Goal: Task Accomplishment & Management: Manage account settings

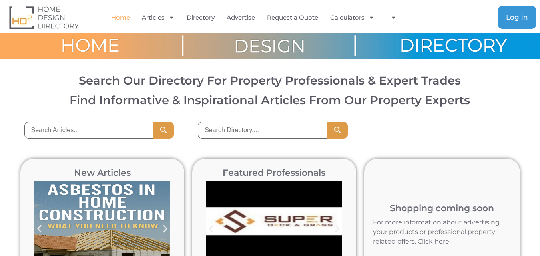
click at [521, 11] on link "Log in" at bounding box center [517, 17] width 38 height 23
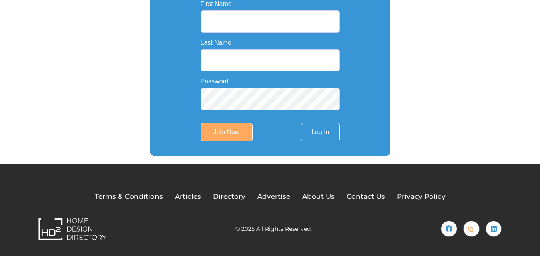
scroll to position [279, 0]
click at [245, 79] on form "Email First Name Last Name Password Join Now Log In" at bounding box center [270, 51] width 139 height 179
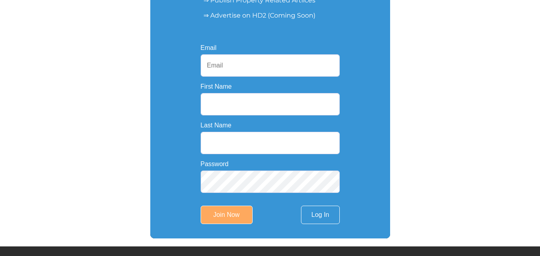
click at [240, 59] on input "Email" at bounding box center [270, 65] width 139 height 22
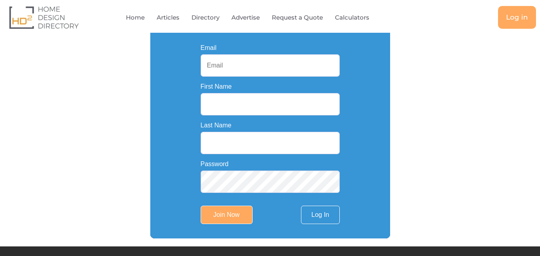
scroll to position [0, 0]
type input "[EMAIL_ADDRESS][DOMAIN_NAME]"
type input "hcpro"
type input "owner"
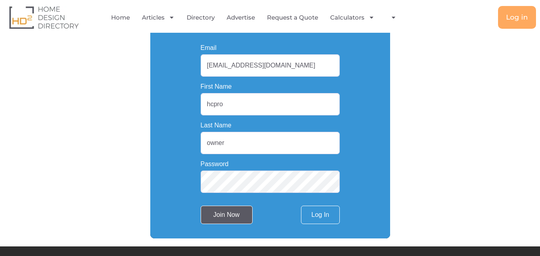
click at [227, 219] on input "Join Now" at bounding box center [227, 215] width 52 height 18
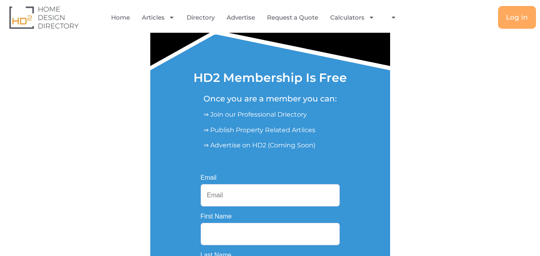
scroll to position [77, 0]
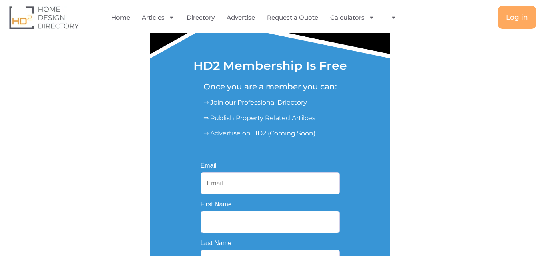
click at [268, 194] on input "Email" at bounding box center [270, 183] width 139 height 22
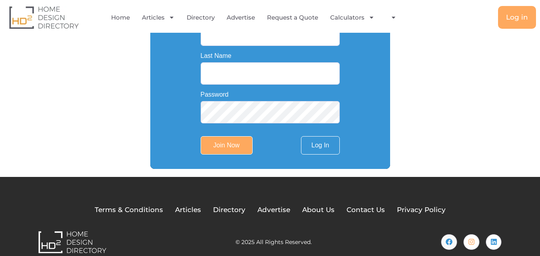
scroll to position [280, 0]
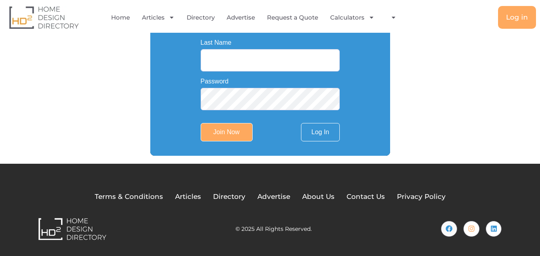
click at [312, 121] on form "Email First Name Last Name Password Join Now Log In" at bounding box center [270, 51] width 139 height 179
click at [312, 129] on link "Log In" at bounding box center [320, 132] width 38 height 18
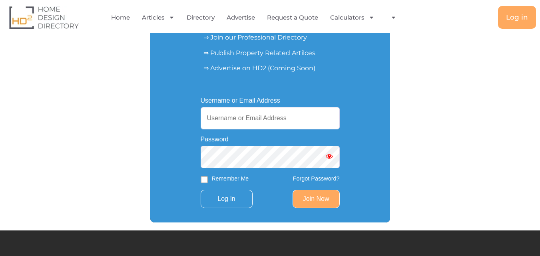
scroll to position [138, 0]
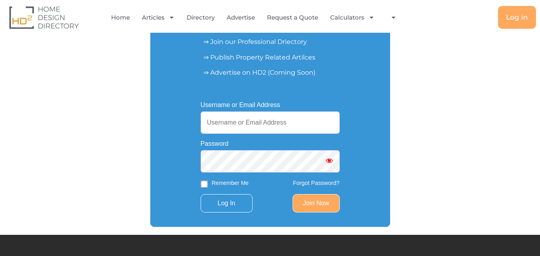
click at [279, 121] on input "Username or Email Address" at bounding box center [270, 122] width 139 height 22
click at [294, 127] on input "Username or Email Address" at bounding box center [270, 122] width 139 height 22
click at [259, 129] on input "Username or Email Address" at bounding box center [270, 122] width 139 height 22
type input "italyseoexperts@gmail.com"
click at [202, 179] on form "Username or Email Address italyseoexperts@gmail.com Password Remember Me Forgot…" at bounding box center [270, 157] width 139 height 111
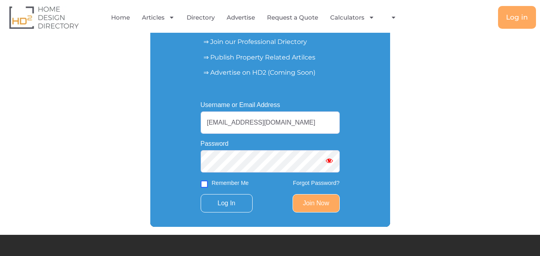
click at [203, 185] on input "Remember Me" at bounding box center [204, 184] width 7 height 7
checkbox input "true"
click at [221, 200] on input "Log In" at bounding box center [227, 203] width 52 height 18
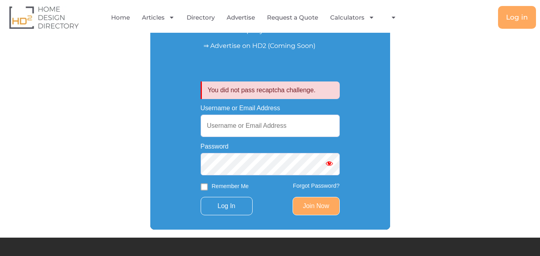
scroll to position [163, 0]
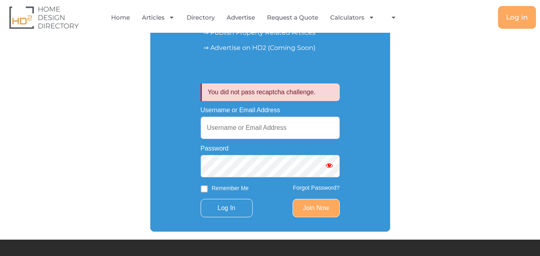
click at [273, 135] on input "Username or Email Address" at bounding box center [270, 128] width 139 height 22
type input "[EMAIL_ADDRESS][DOMAIN_NAME]"
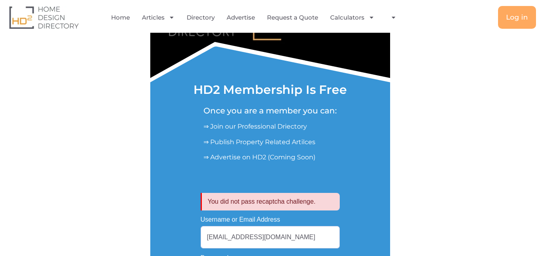
scroll to position [0, 0]
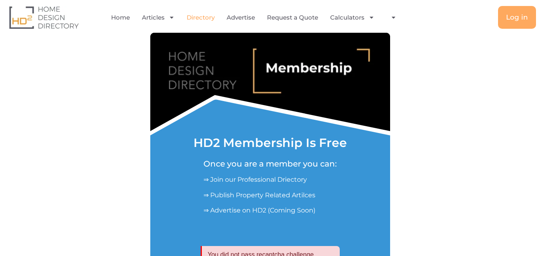
click at [197, 12] on link "Directory" at bounding box center [201, 17] width 28 height 18
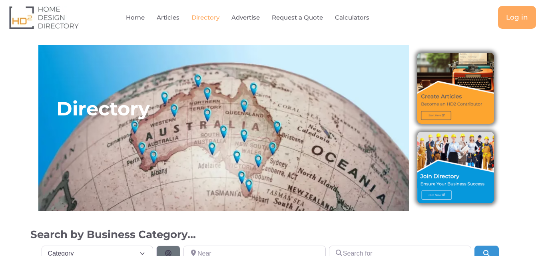
scroll to position [4929, 0]
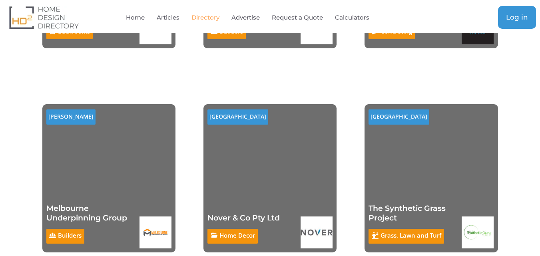
click at [533, 12] on link "Log in" at bounding box center [517, 17] width 38 height 23
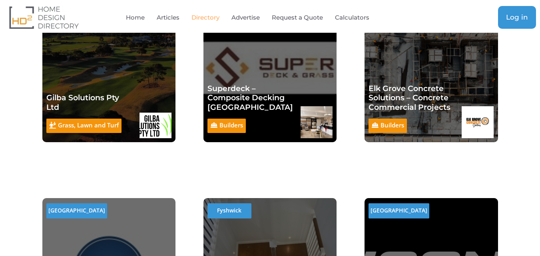
click at [511, 15] on span "Log in" at bounding box center [517, 17] width 22 height 7
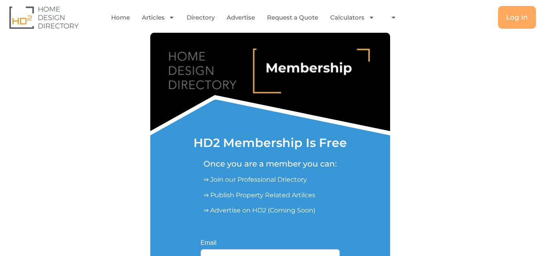
scroll to position [141, 0]
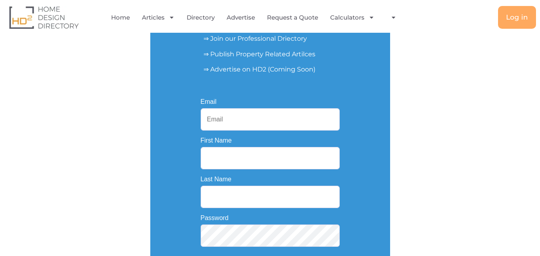
click at [288, 122] on input "Email" at bounding box center [270, 119] width 139 height 22
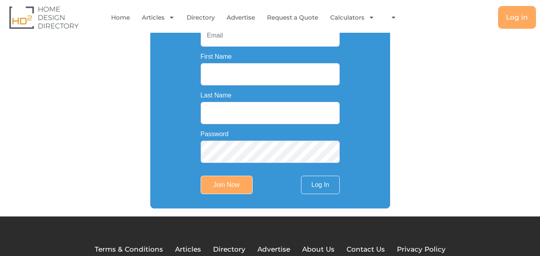
scroll to position [243, 0]
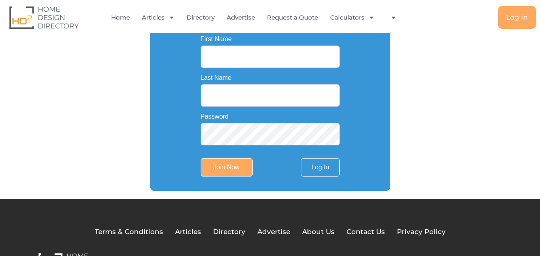
click at [244, 99] on input "Last Name" at bounding box center [270, 95] width 139 height 22
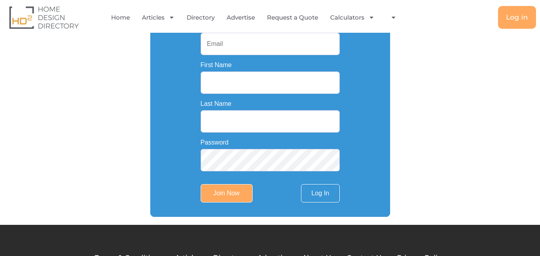
scroll to position [195, 0]
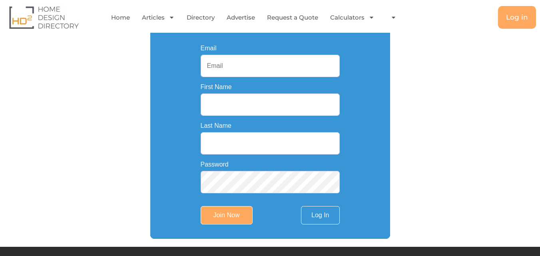
click at [242, 88] on div "First Name" at bounding box center [270, 100] width 139 height 32
click at [247, 69] on input "Email" at bounding box center [270, 66] width 139 height 22
click at [196, 209] on div "Email First Name Last Name Password Join Now Log In" at bounding box center [270, 134] width 167 height 207
click at [318, 219] on link "Log In" at bounding box center [320, 215] width 38 height 18
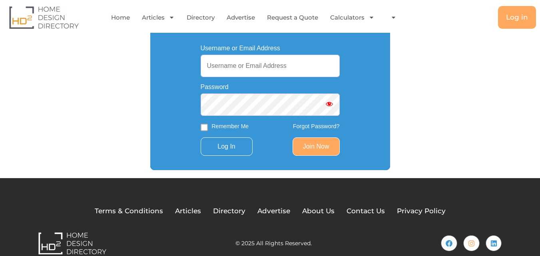
click at [239, 62] on input "Username or Email Address" at bounding box center [270, 66] width 139 height 22
click at [256, 80] on form "Username or Email Address Password Remember Me Forgot Password? Log In Join Now" at bounding box center [270, 100] width 139 height 111
click at [234, 56] on input "Username or Email Address" at bounding box center [270, 66] width 139 height 22
type input "italyseoexperts@gmail.com"
click at [219, 129] on label "Remember Me" at bounding box center [230, 126] width 37 height 8
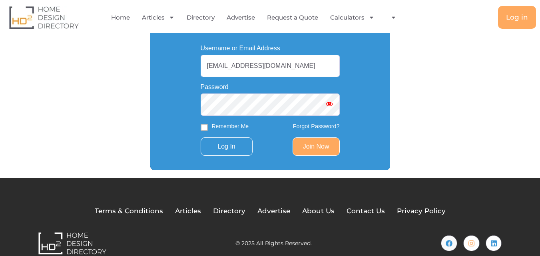
click at [208, 129] on input "Remember Me" at bounding box center [204, 127] width 7 height 7
checkbox input "true"
click at [223, 140] on input "Log In" at bounding box center [227, 146] width 52 height 18
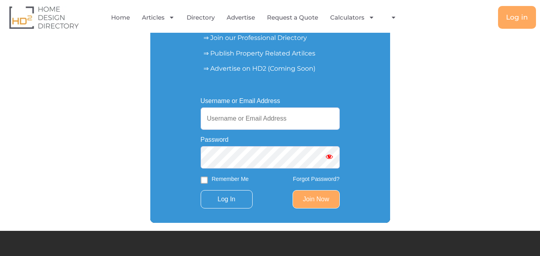
scroll to position [137, 0]
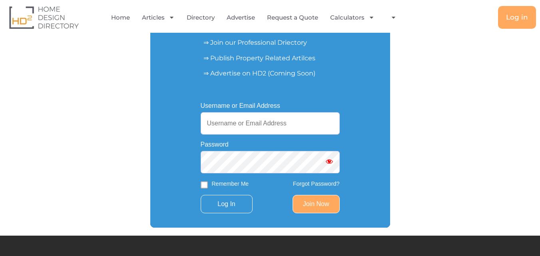
click at [248, 122] on input "Username or Email Address" at bounding box center [270, 123] width 139 height 22
type input "[EMAIL_ADDRESS][DOMAIN_NAME]"
click at [204, 185] on input "Remember Me" at bounding box center [204, 184] width 7 height 7
checkbox input "true"
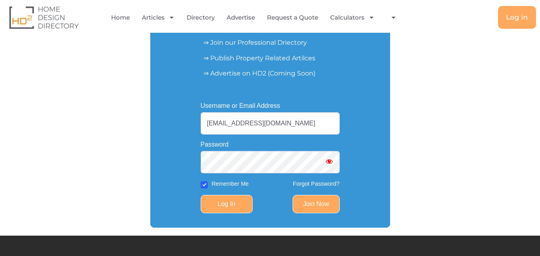
click at [235, 199] on input "Log In" at bounding box center [227, 204] width 52 height 18
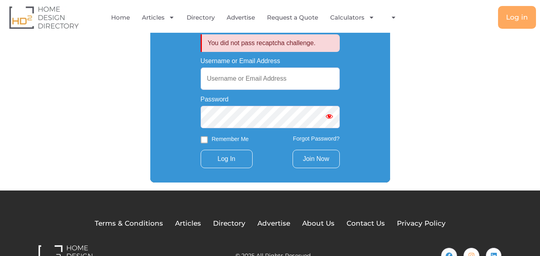
click at [323, 155] on link "Join Now" at bounding box center [316, 159] width 47 height 18
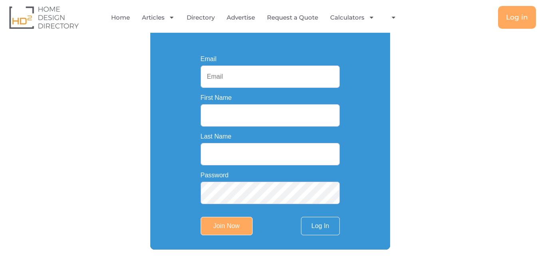
scroll to position [170, 0]
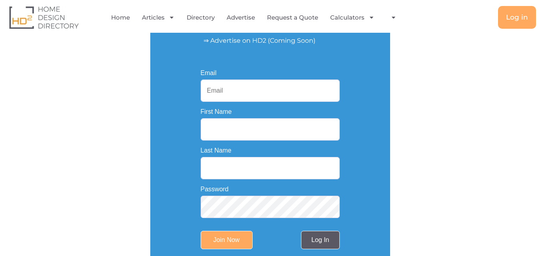
click at [303, 239] on link "Log In" at bounding box center [320, 240] width 38 height 18
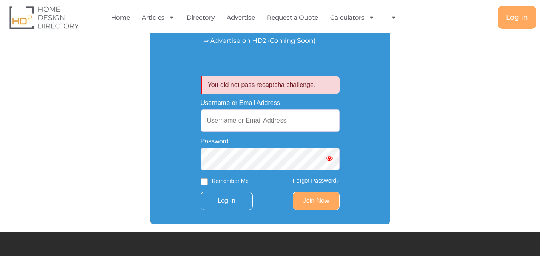
click at [260, 103] on label "Username or Email Address" at bounding box center [241, 103] width 80 height 6
click at [260, 109] on input "Username or Email Address" at bounding box center [270, 120] width 139 height 22
click at [259, 109] on div "Username or Email Address" at bounding box center [270, 116] width 139 height 32
click at [257, 129] on input "Username or Email Address" at bounding box center [270, 120] width 139 height 22
type input "[EMAIL_ADDRESS][DOMAIN_NAME]"
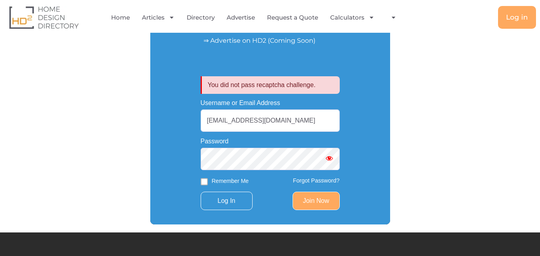
click at [340, 182] on div "You did not pass recaptcha challenge. Username or Email Address italyseoexperts…" at bounding box center [270, 140] width 167 height 169
click at [331, 182] on link "Forgot Password?" at bounding box center [316, 180] width 47 height 6
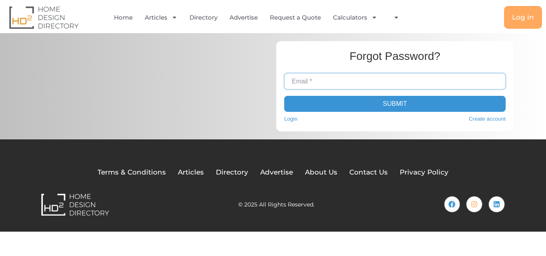
click at [328, 87] on input "Email *" at bounding box center [394, 81] width 221 height 16
type input "[EMAIL_ADDRESS][DOMAIN_NAME]"
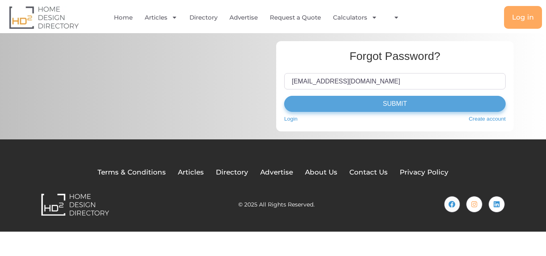
click at [324, 101] on button "Submit" at bounding box center [394, 104] width 221 height 16
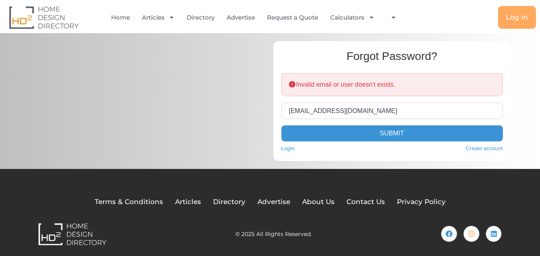
click at [472, 144] on div "Create account" at bounding box center [484, 146] width 37 height 11
click at [473, 147] on link "Create account" at bounding box center [484, 149] width 37 height 8
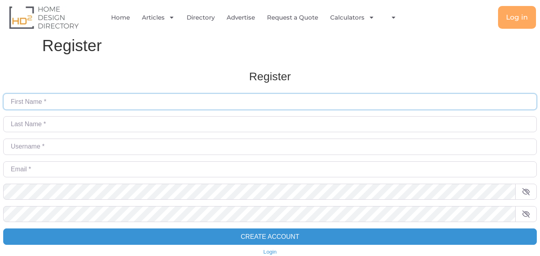
click at [109, 102] on input "First Name *" at bounding box center [269, 102] width 533 height 16
type input "hcpro"
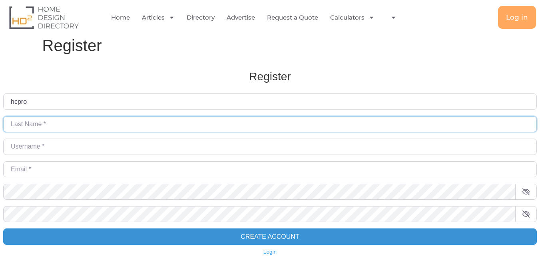
type input "owner"
type input "italyseoexperts@gmail.com"
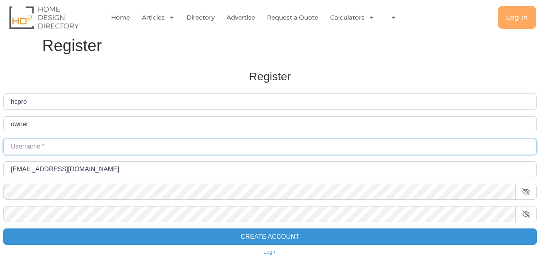
click at [49, 147] on input "Username *" at bounding box center [269, 147] width 533 height 16
click at [75, 147] on input "Username *" at bounding box center [269, 147] width 533 height 16
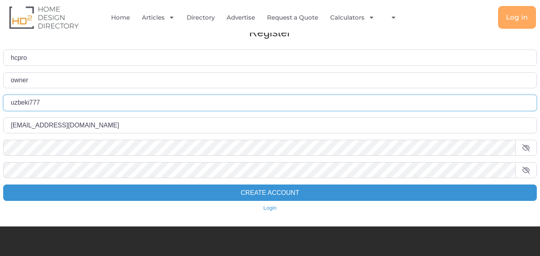
scroll to position [50, 0]
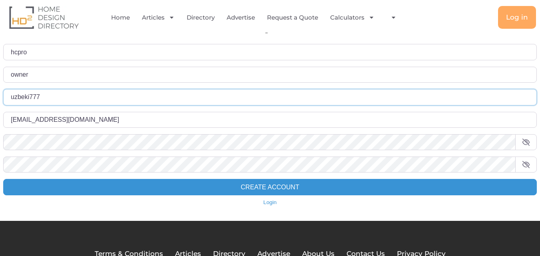
type input "uzbeki777"
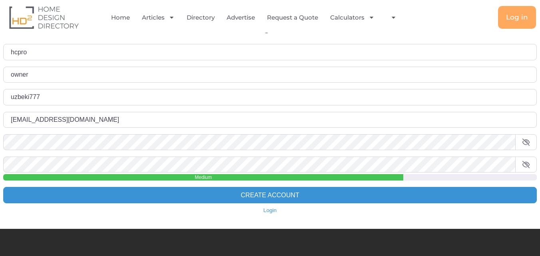
click at [531, 142] on span at bounding box center [526, 142] width 22 height 16
click at [527, 162] on icon at bounding box center [526, 164] width 8 height 6
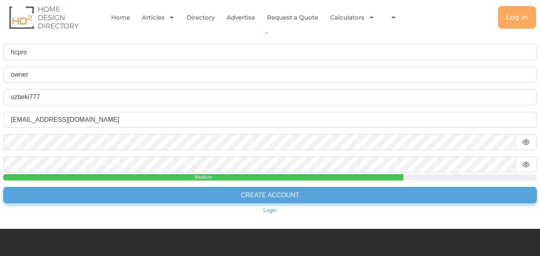
click at [299, 192] on button "Create Account" at bounding box center [269, 195] width 533 height 16
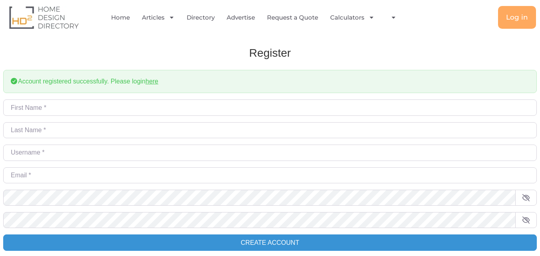
scroll to position [2, 0]
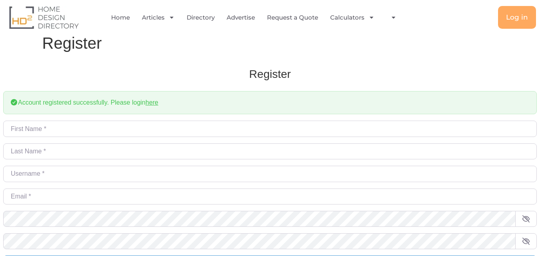
click at [149, 107] on div "Account registered successfully. Please login here" at bounding box center [269, 102] width 533 height 23
click at [149, 105] on link "here" at bounding box center [151, 102] width 13 height 7
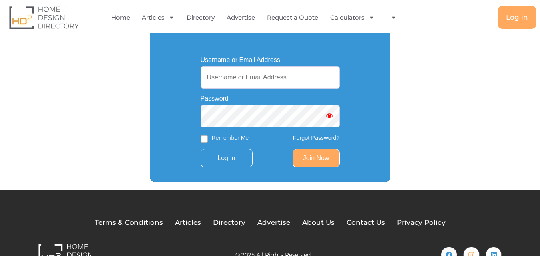
click at [254, 84] on input "Username or Email Address" at bounding box center [270, 77] width 139 height 22
type input "uzbeki777"
click at [217, 141] on label "Remember Me" at bounding box center [230, 138] width 37 height 8
click at [208, 141] on input "Remember Me" at bounding box center [204, 138] width 7 height 7
checkbox input "true"
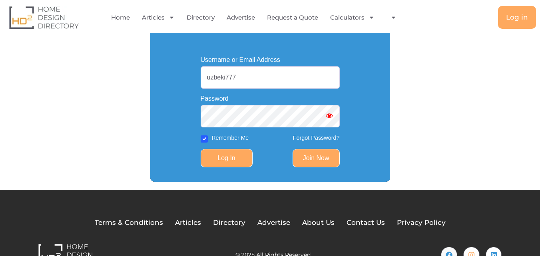
click at [232, 155] on input "Log In" at bounding box center [227, 158] width 52 height 18
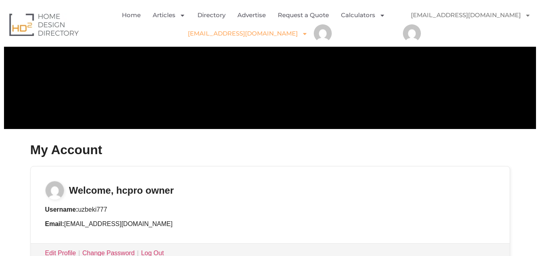
scroll to position [38, 0]
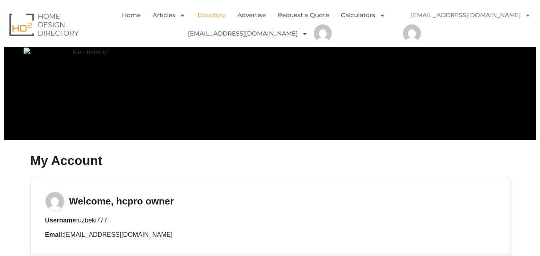
click at [219, 13] on link "Directory" at bounding box center [211, 15] width 28 height 18
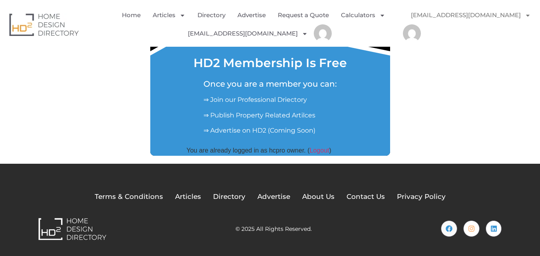
scroll to position [94, 0]
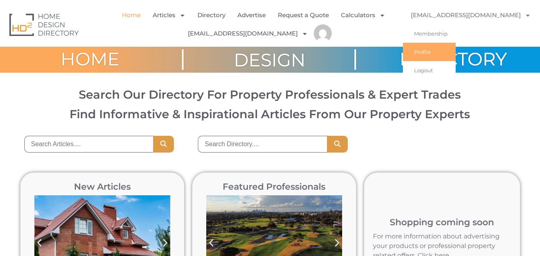
click at [412, 50] on link "Profile" at bounding box center [429, 52] width 53 height 18
